Goal: Transaction & Acquisition: Book appointment/travel/reservation

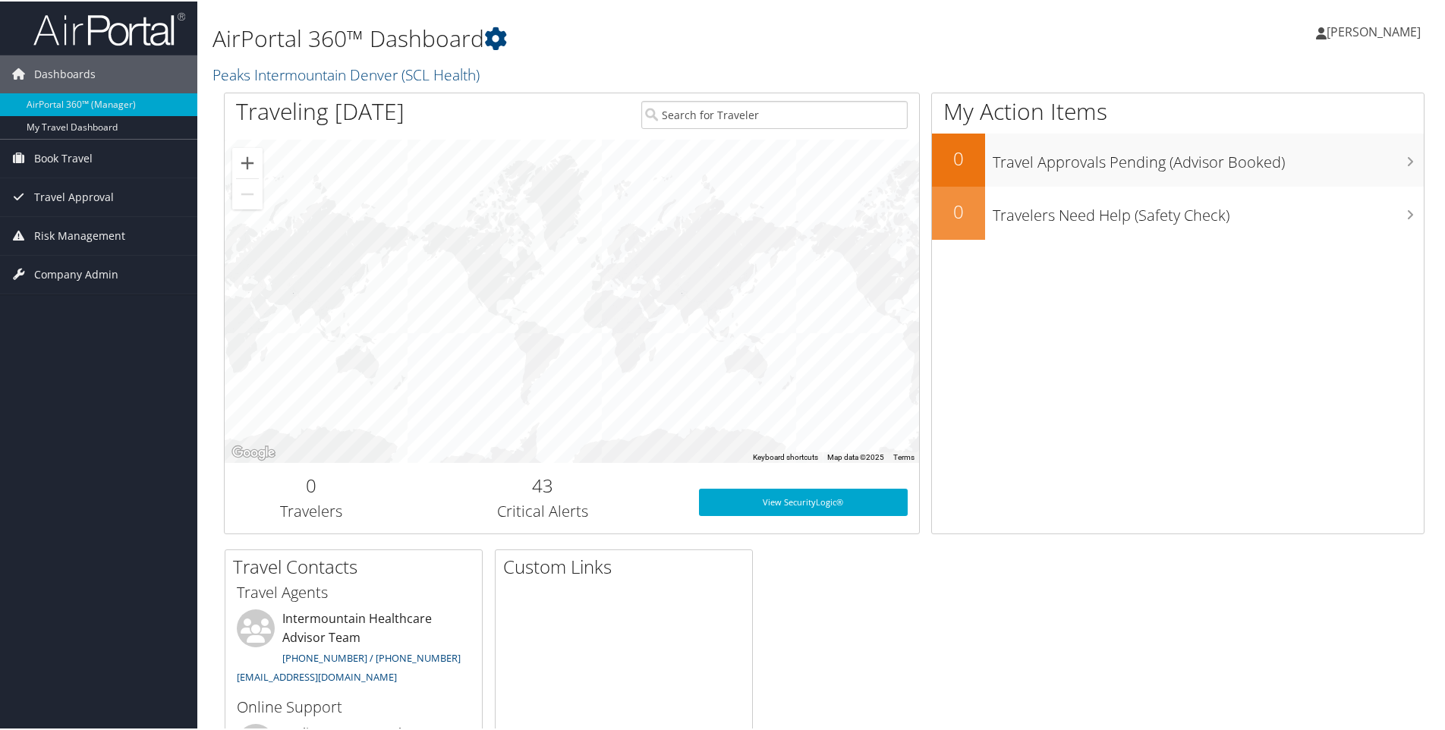
click at [1378, 36] on span "[PERSON_NAME]" at bounding box center [1373, 30] width 94 height 17
click at [1143, 314] on div "My Action Items 0 Travel Approvals Pending (Advisor Booked) 0 Travelers Need He…" at bounding box center [1177, 312] width 493 height 442
click at [69, 159] on span "Book Travel" at bounding box center [63, 157] width 58 height 38
click at [70, 207] on link "Book/Manage Online Trips" at bounding box center [98, 210] width 197 height 23
